Goal: Task Accomplishment & Management: Use online tool/utility

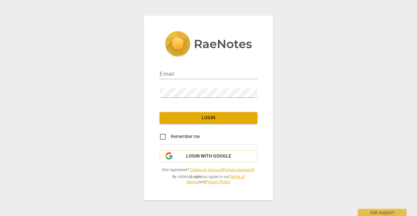
type input "[EMAIL_ADDRESS][DOMAIN_NAME]"
click at [212, 120] on span "Login" at bounding box center [208, 118] width 87 height 7
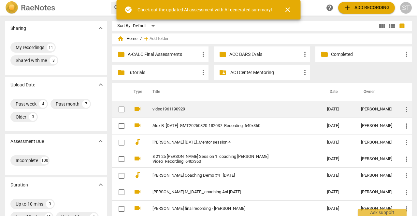
click at [175, 109] on link "video1961190929" at bounding box center [227, 109] width 151 height 5
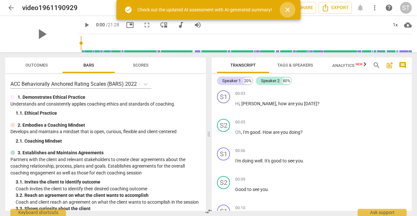
click at [287, 9] on span "close" at bounding box center [287, 10] width 8 height 8
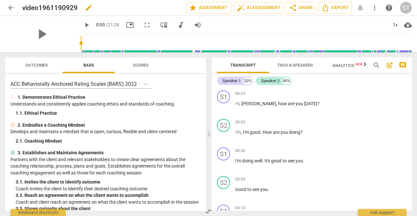
click at [133, 7] on div "video1961190929 edit" at bounding box center [101, 8] width 159 height 12
click at [89, 10] on span "edit" at bounding box center [89, 8] width 8 height 8
click at [23, 7] on input "video1961190929" at bounding box center [89, 8] width 135 height 12
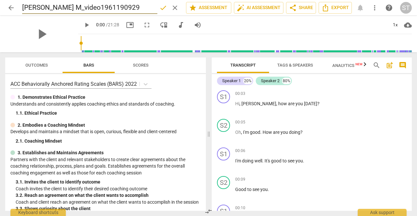
type input "[PERSON_NAME] M_video1961190929"
click at [162, 8] on span "done" at bounding box center [163, 8] width 8 height 8
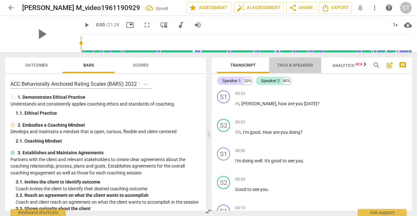
click at [298, 67] on span "Tags & Speakers" at bounding box center [295, 65] width 36 height 5
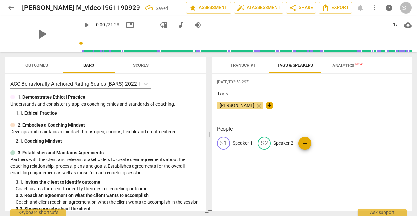
click at [249, 141] on p "Speaker 1" at bounding box center [242, 143] width 20 height 7
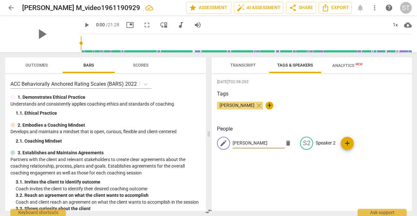
type input "[PERSON_NAME]"
click at [321, 143] on p "Speaker 2" at bounding box center [325, 143] width 20 height 7
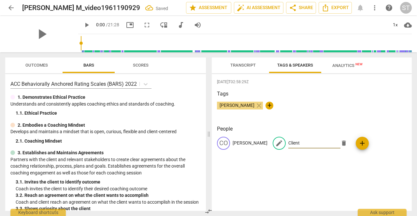
type input "Client"
click at [243, 67] on span "Transcript" at bounding box center [242, 65] width 25 height 5
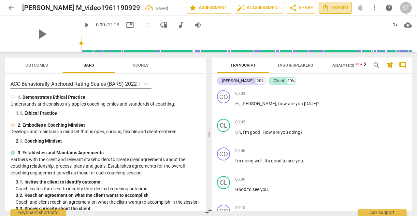
click at [340, 6] on span "Export" at bounding box center [334, 8] width 27 height 8
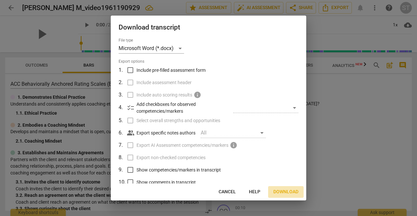
click at [286, 193] on span "Download" at bounding box center [285, 192] width 25 height 7
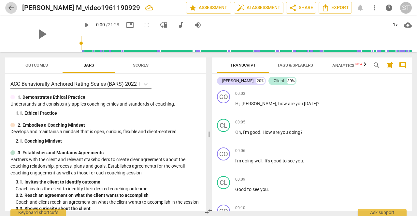
click at [10, 5] on span "arrow_back" at bounding box center [11, 8] width 8 height 8
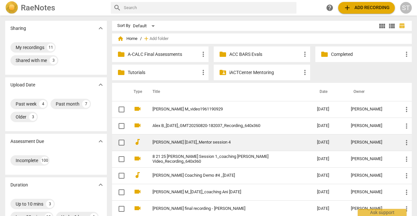
click at [239, 142] on link "[PERSON_NAME] [DATE]_Mentor session 4" at bounding box center [222, 142] width 141 height 5
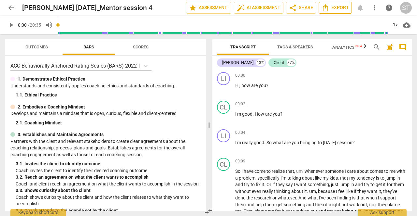
click at [337, 9] on span "Export" at bounding box center [334, 8] width 27 height 8
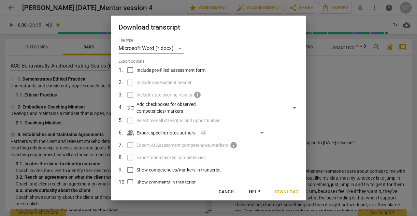
click at [284, 191] on span "Download" at bounding box center [285, 192] width 25 height 7
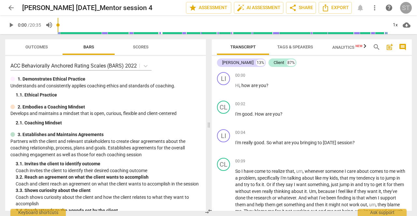
click at [404, 9] on div "ST" at bounding box center [406, 8] width 12 height 12
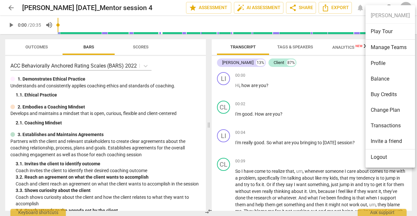
click at [382, 157] on li "Logout" at bounding box center [389, 158] width 49 height 16
